Goal: Check status: Verify the current state of an ongoing process or item

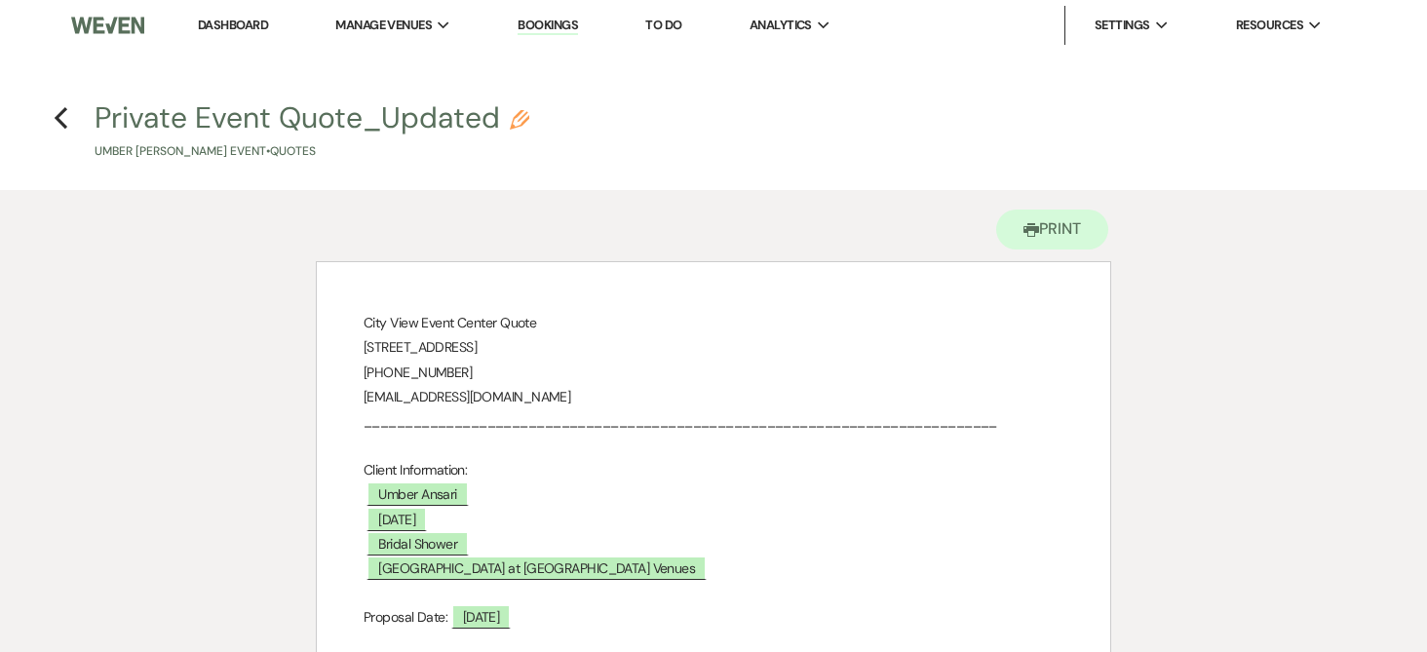
click at [558, 22] on link "Bookings" at bounding box center [547, 26] width 60 height 19
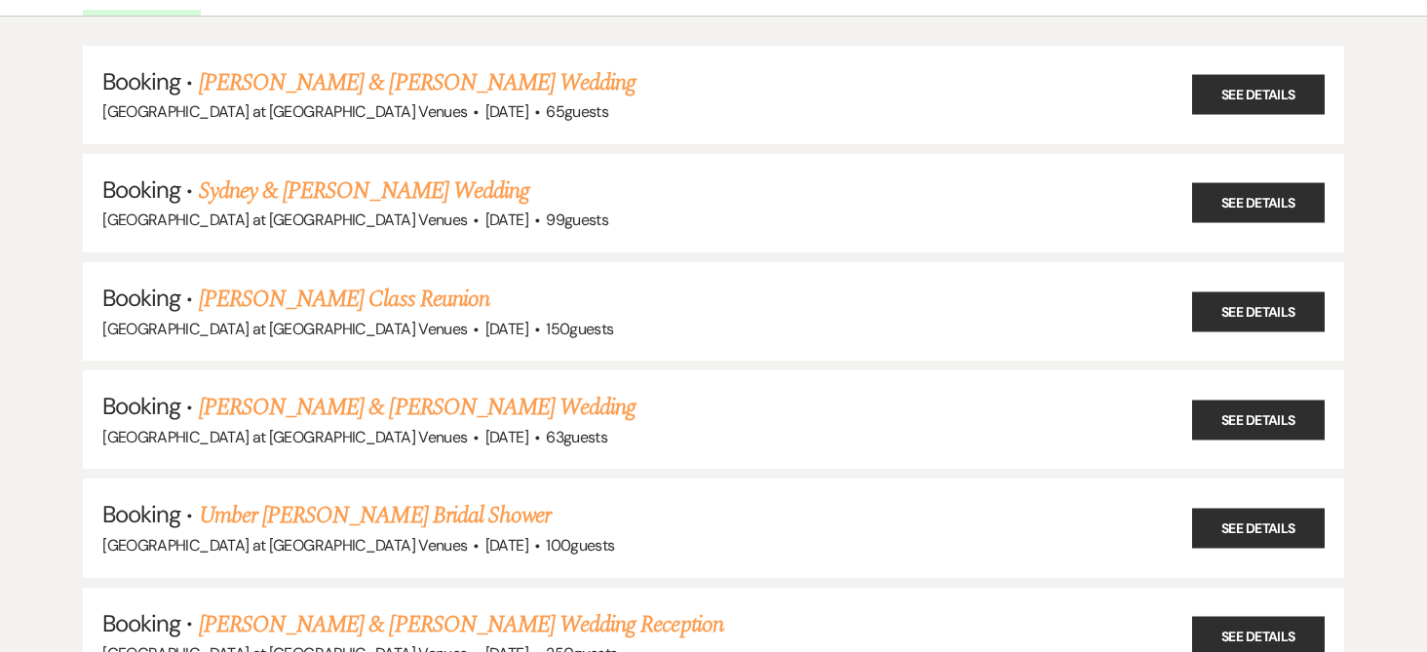
scroll to position [97, 0]
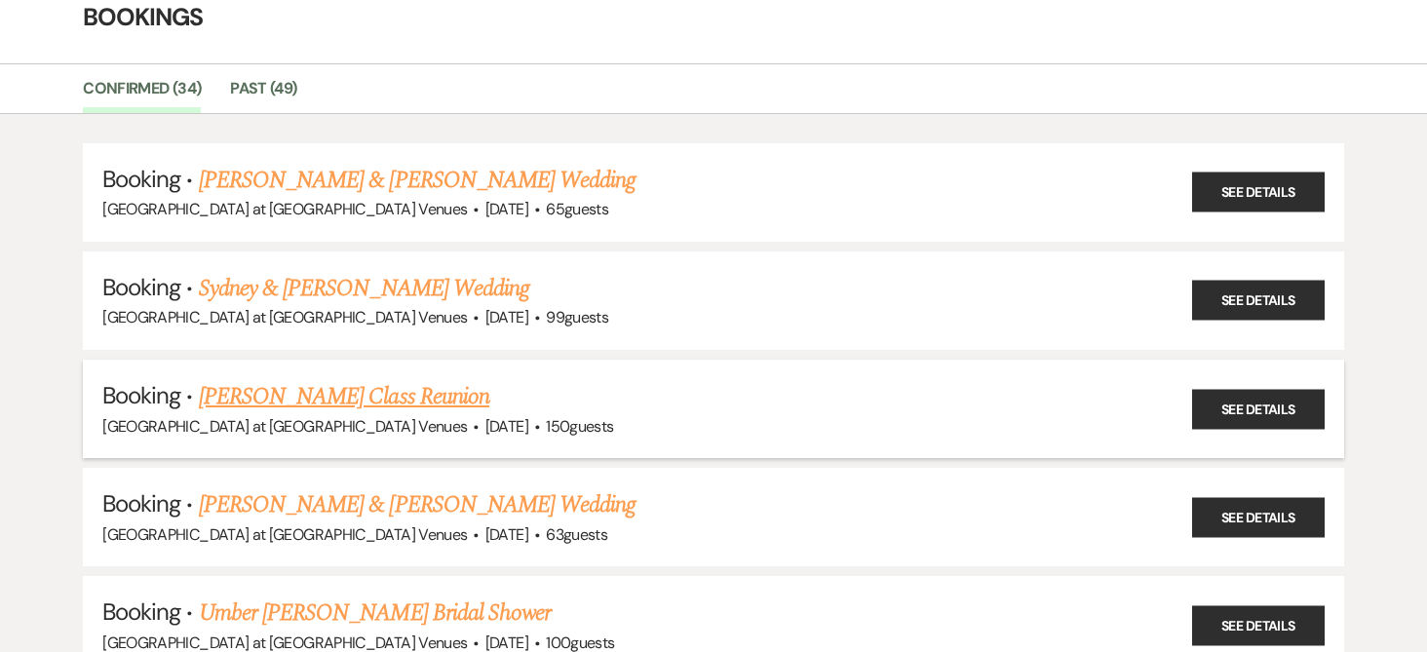
click at [333, 394] on link "[PERSON_NAME] Class Reunion" at bounding box center [344, 396] width 290 height 35
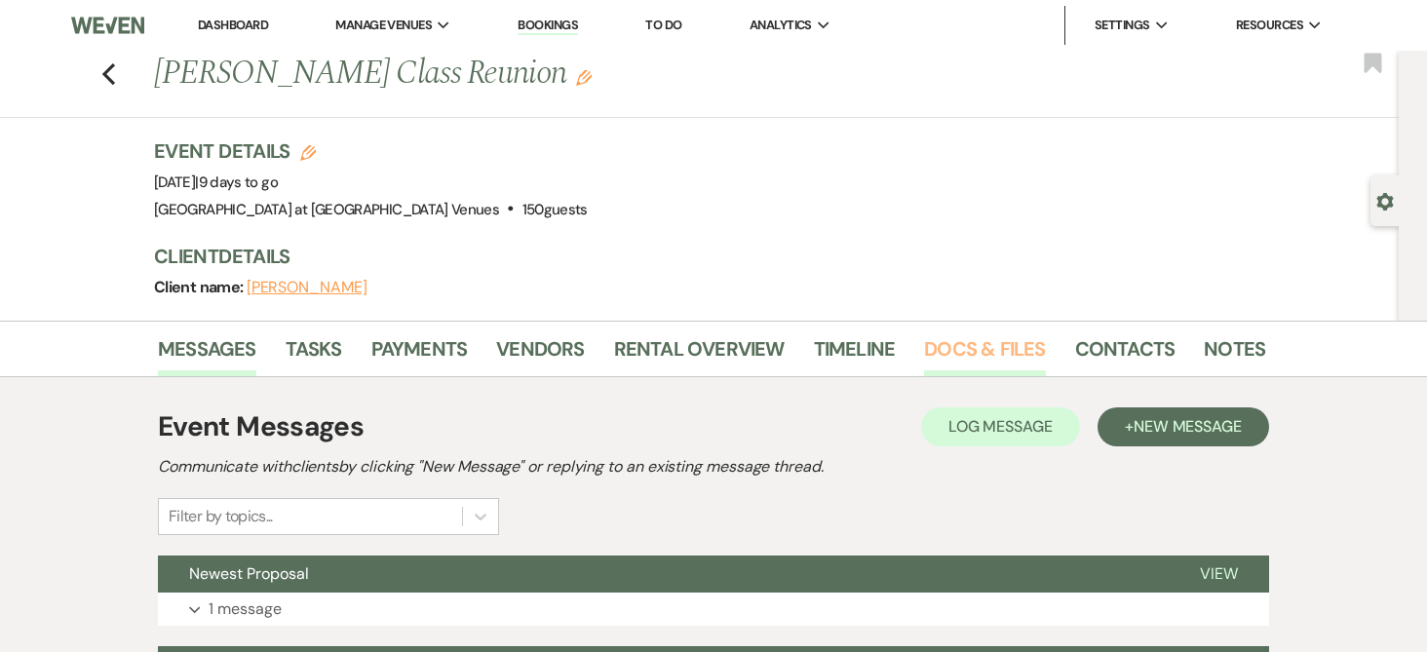
click at [940, 346] on link "Docs & Files" at bounding box center [984, 354] width 121 height 43
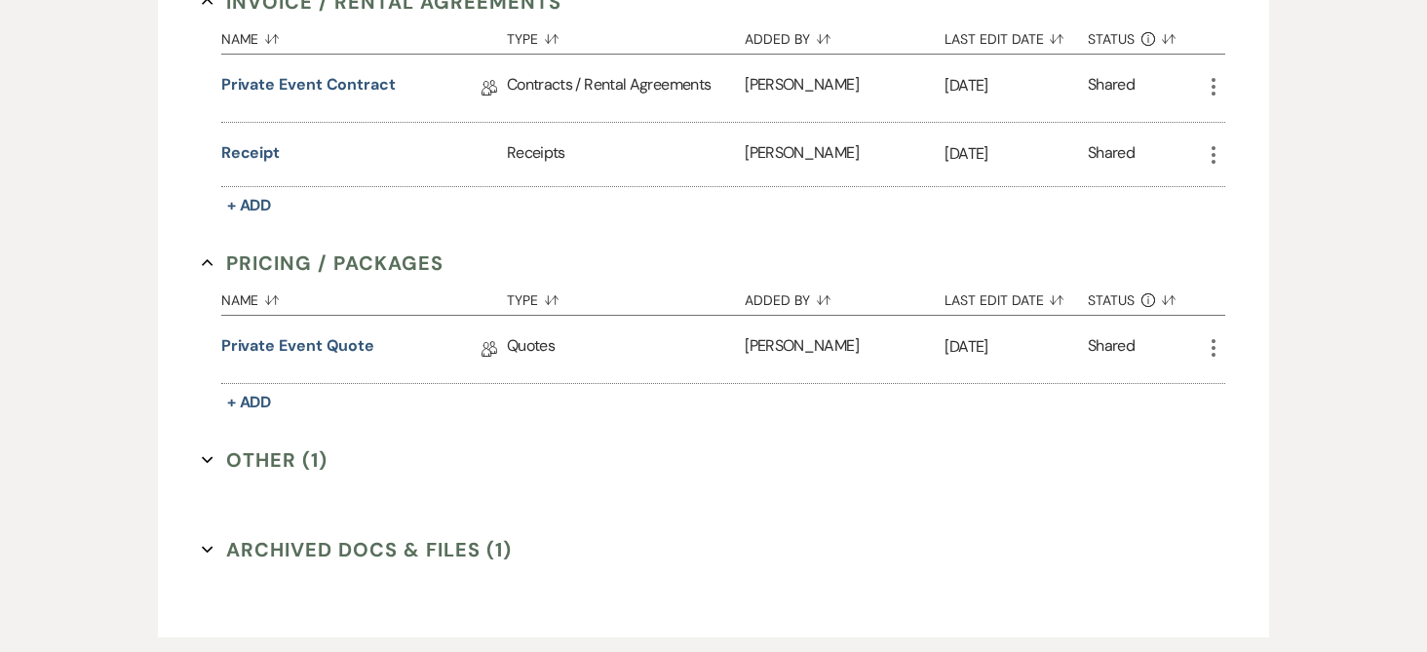
scroll to position [585, 0]
click at [341, 356] on link "Private Event Quote" at bounding box center [297, 347] width 153 height 30
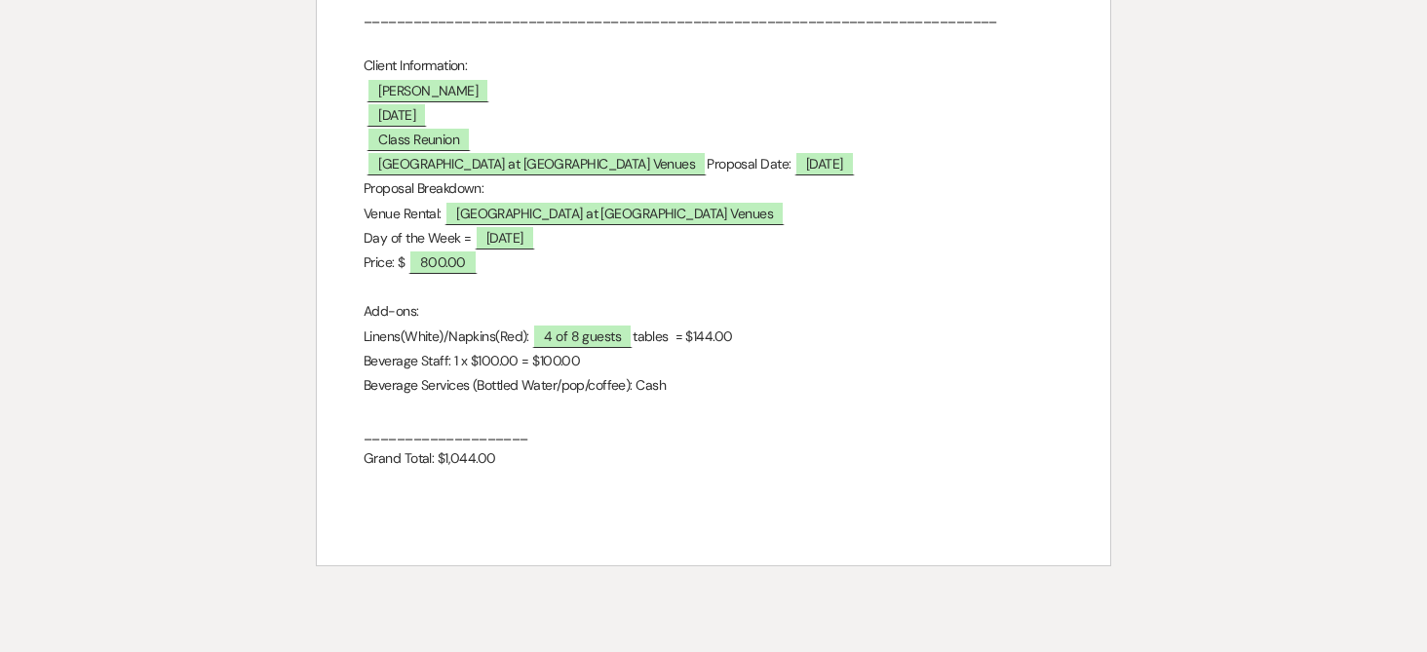
scroll to position [331, 0]
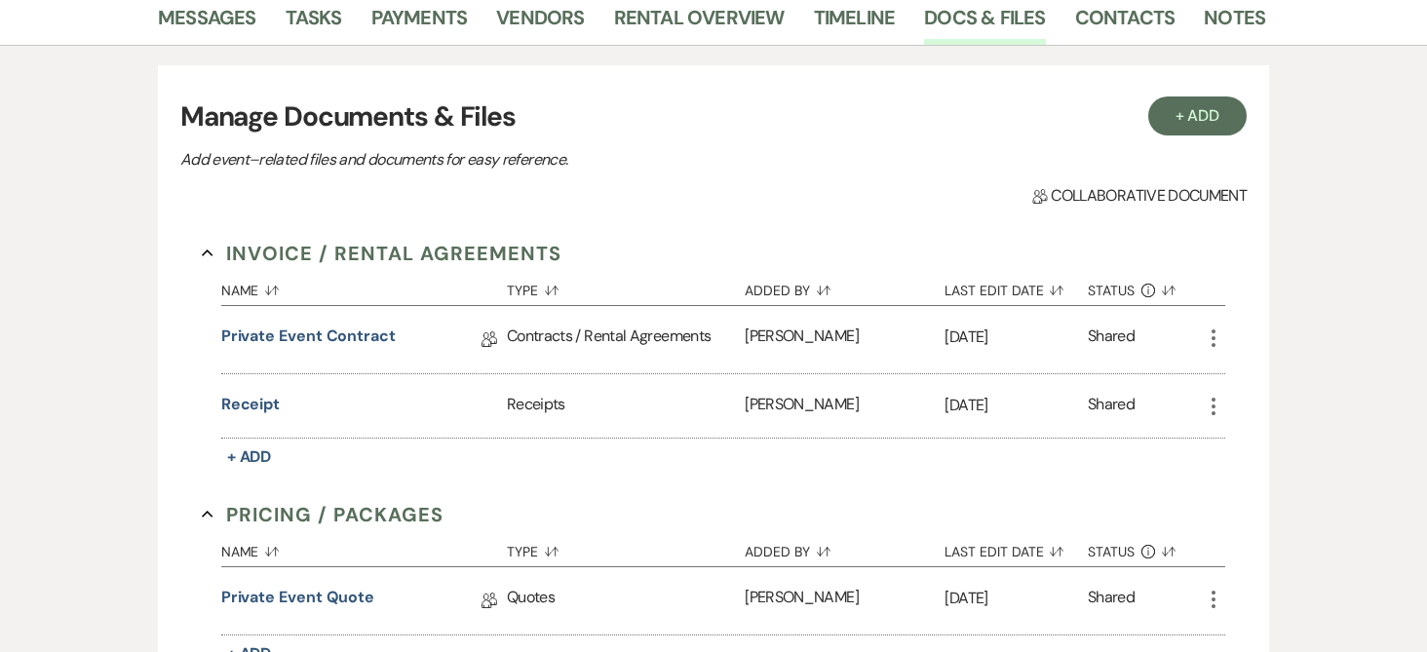
scroll to position [585, 0]
